Goal: Task Accomplishment & Management: Manage account settings

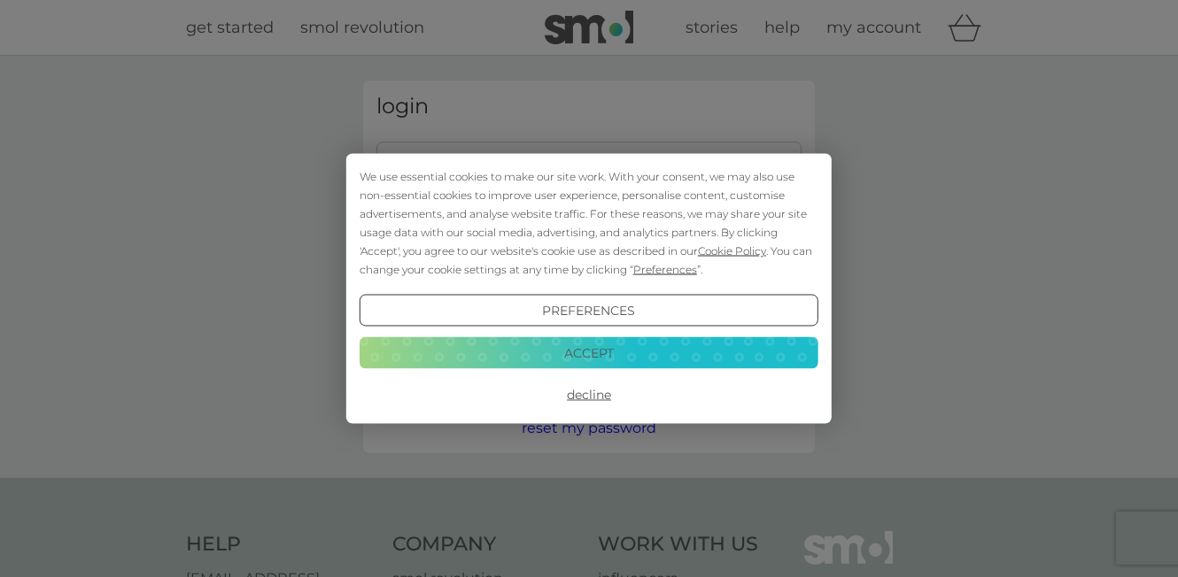
click at [590, 390] on button "Decline" at bounding box center [588, 395] width 459 height 32
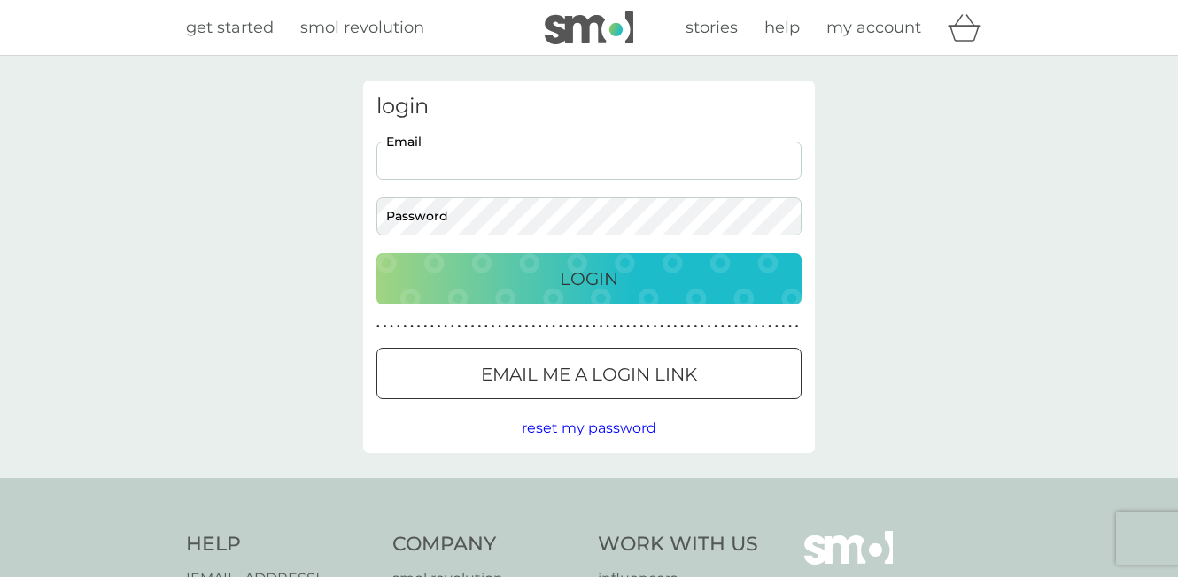
type input "[PERSON_NAME][EMAIL_ADDRESS][PERSON_NAME][DOMAIN_NAME]"
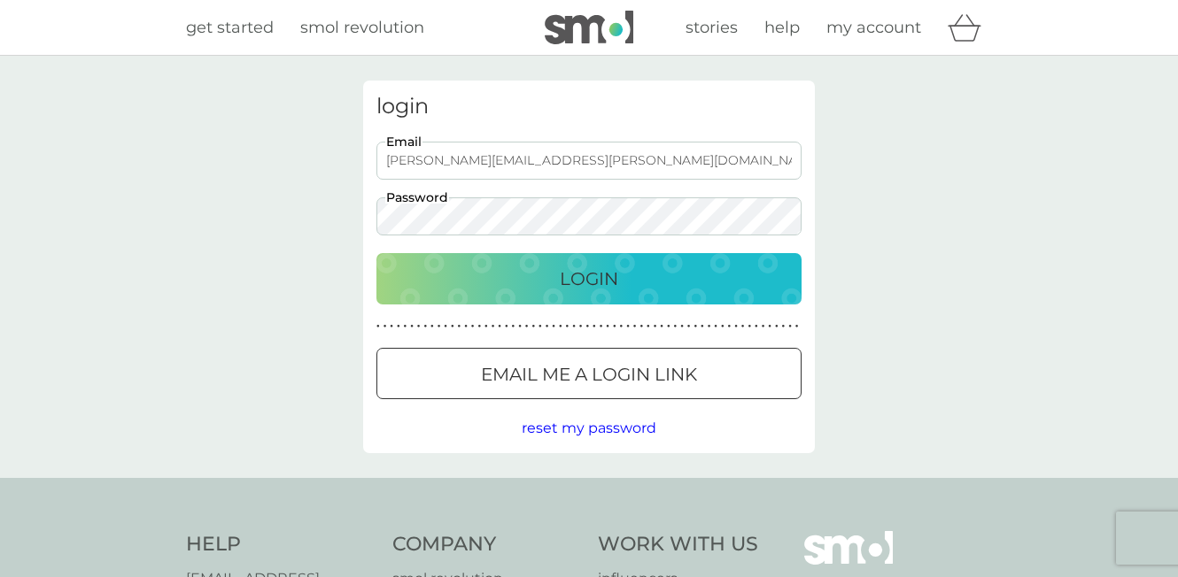
click at [606, 295] on button "Login" at bounding box center [588, 278] width 425 height 51
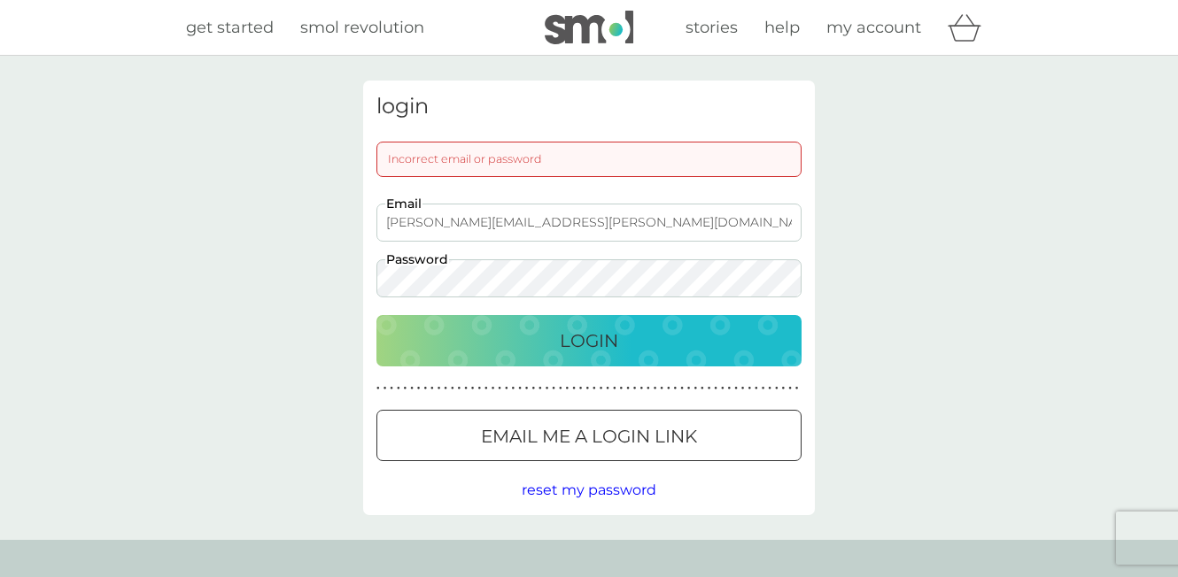
click at [603, 356] on button "Login" at bounding box center [588, 340] width 425 height 51
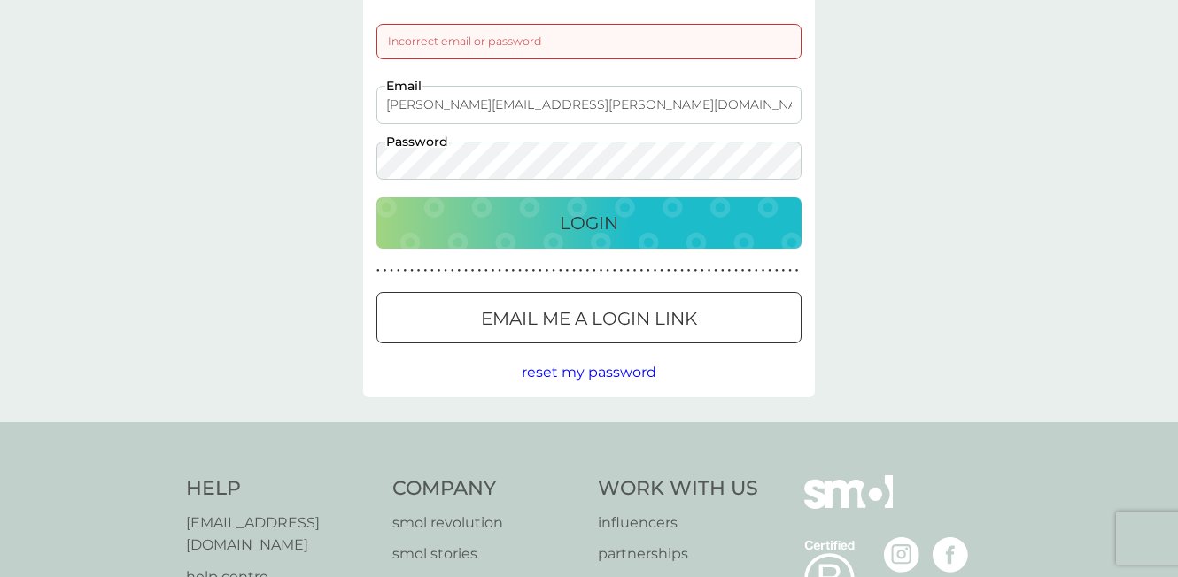
scroll to position [126, 0]
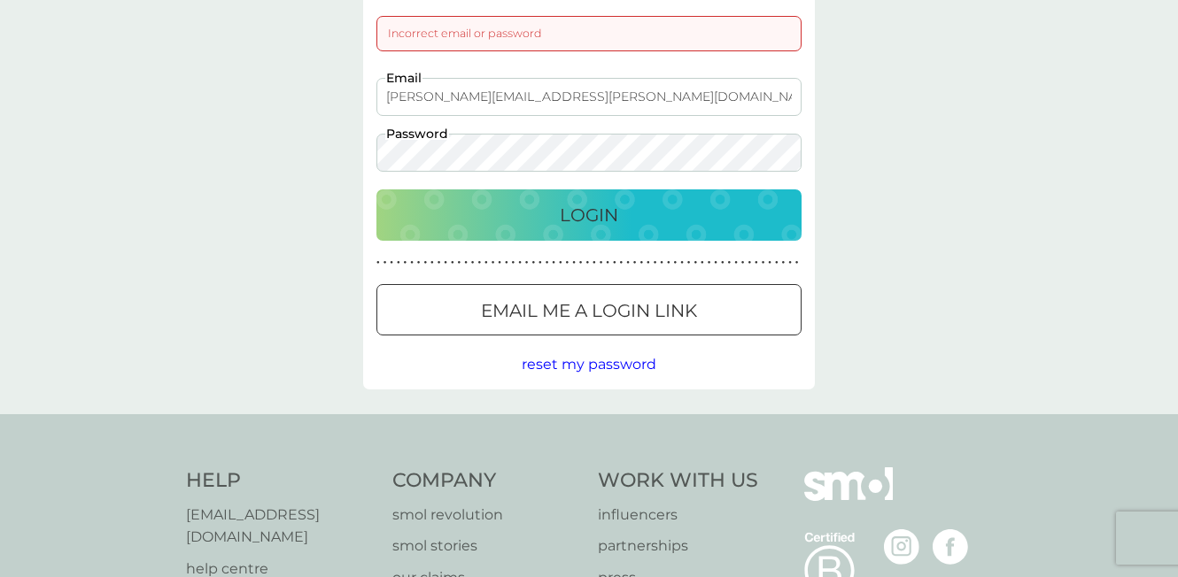
click at [614, 308] on div at bounding box center [589, 311] width 64 height 19
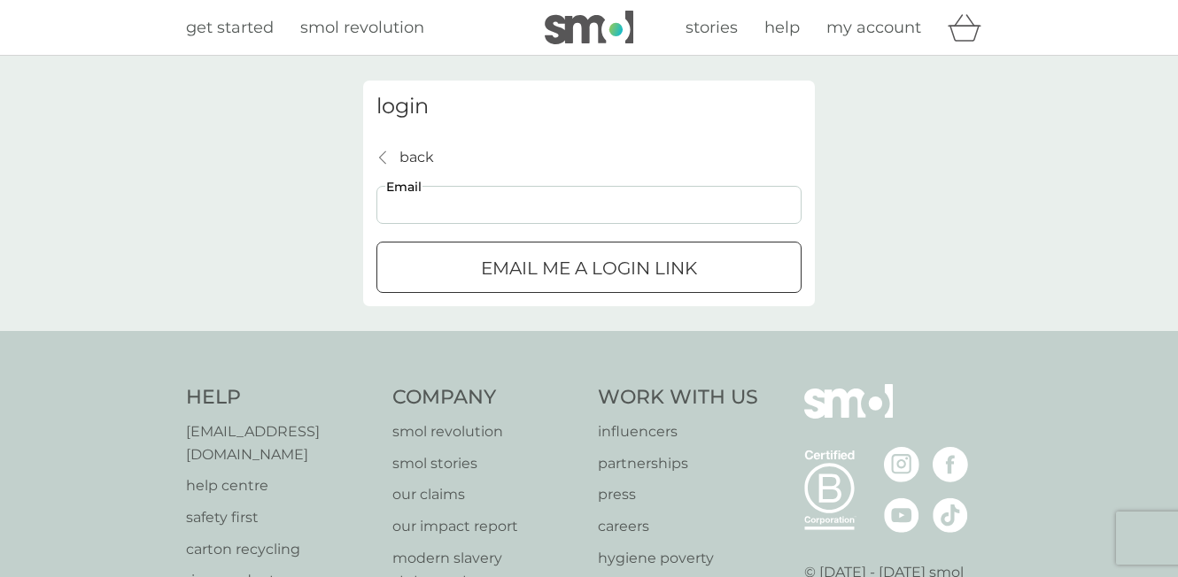
click at [439, 200] on input "Email" at bounding box center [588, 205] width 425 height 38
click at [443, 199] on input "Email" at bounding box center [588, 205] width 425 height 38
type input "[PERSON_NAME][EMAIL_ADDRESS][PERSON_NAME][DOMAIN_NAME]"
click at [534, 267] on p "Email me a login link" at bounding box center [589, 268] width 216 height 28
